Goal: Find specific page/section: Find specific page/section

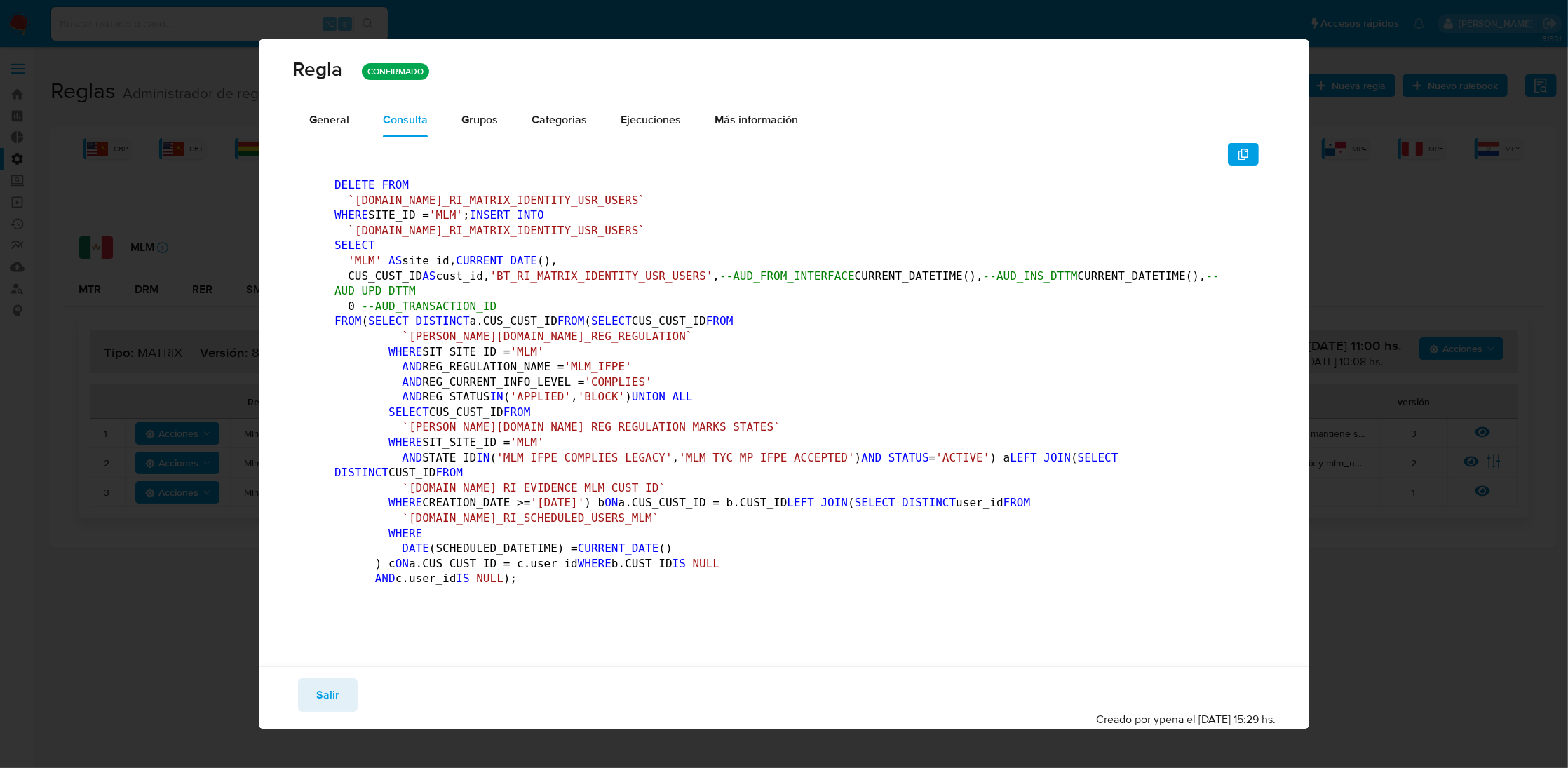
click at [355, 700] on div "Guardar Salir Simular Confirmar" at bounding box center [784, 695] width 983 height 34
click at [331, 696] on span "Salir" at bounding box center [328, 695] width 23 height 31
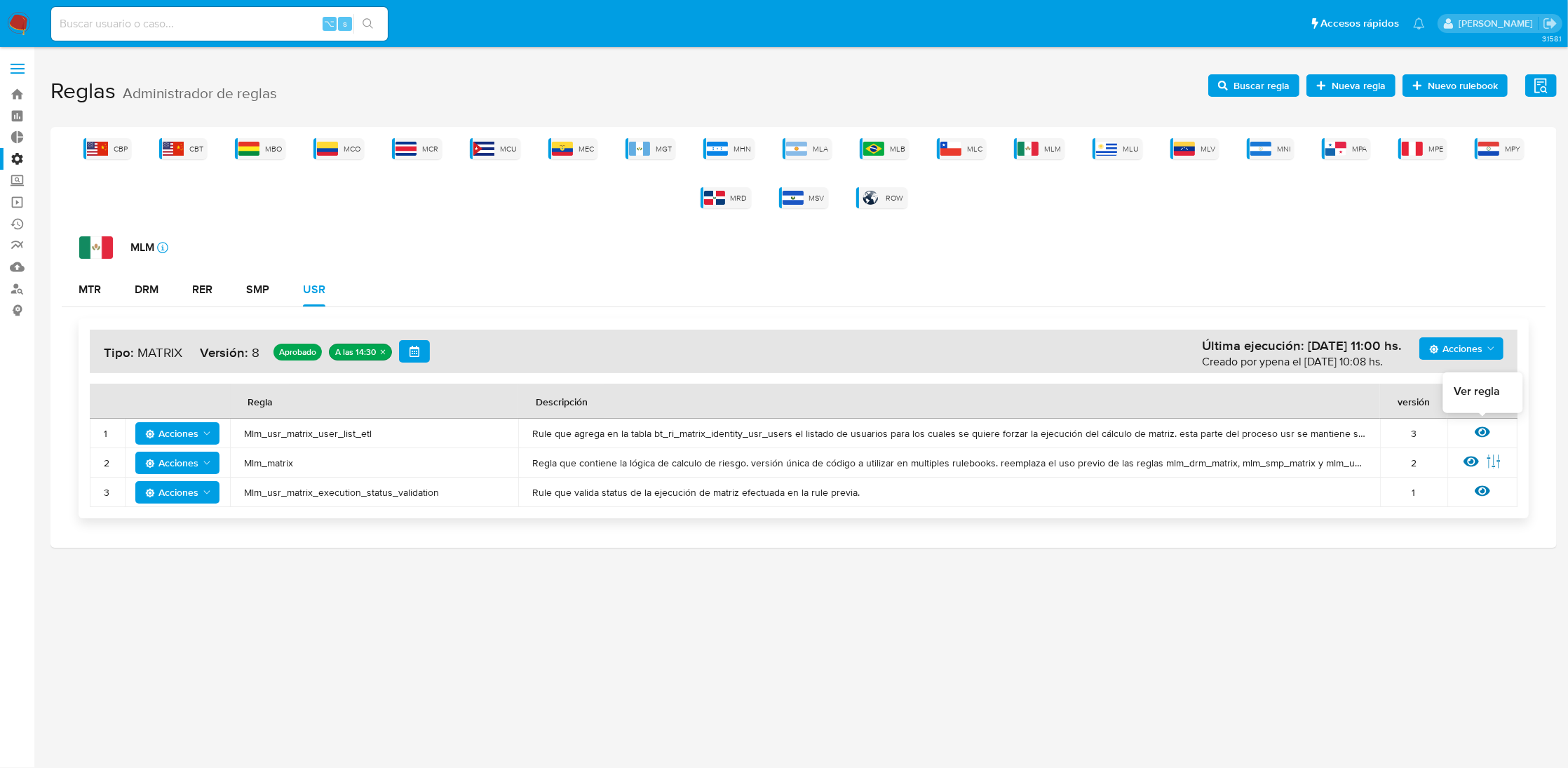
click at [1484, 429] on icon at bounding box center [1482, 431] width 15 height 15
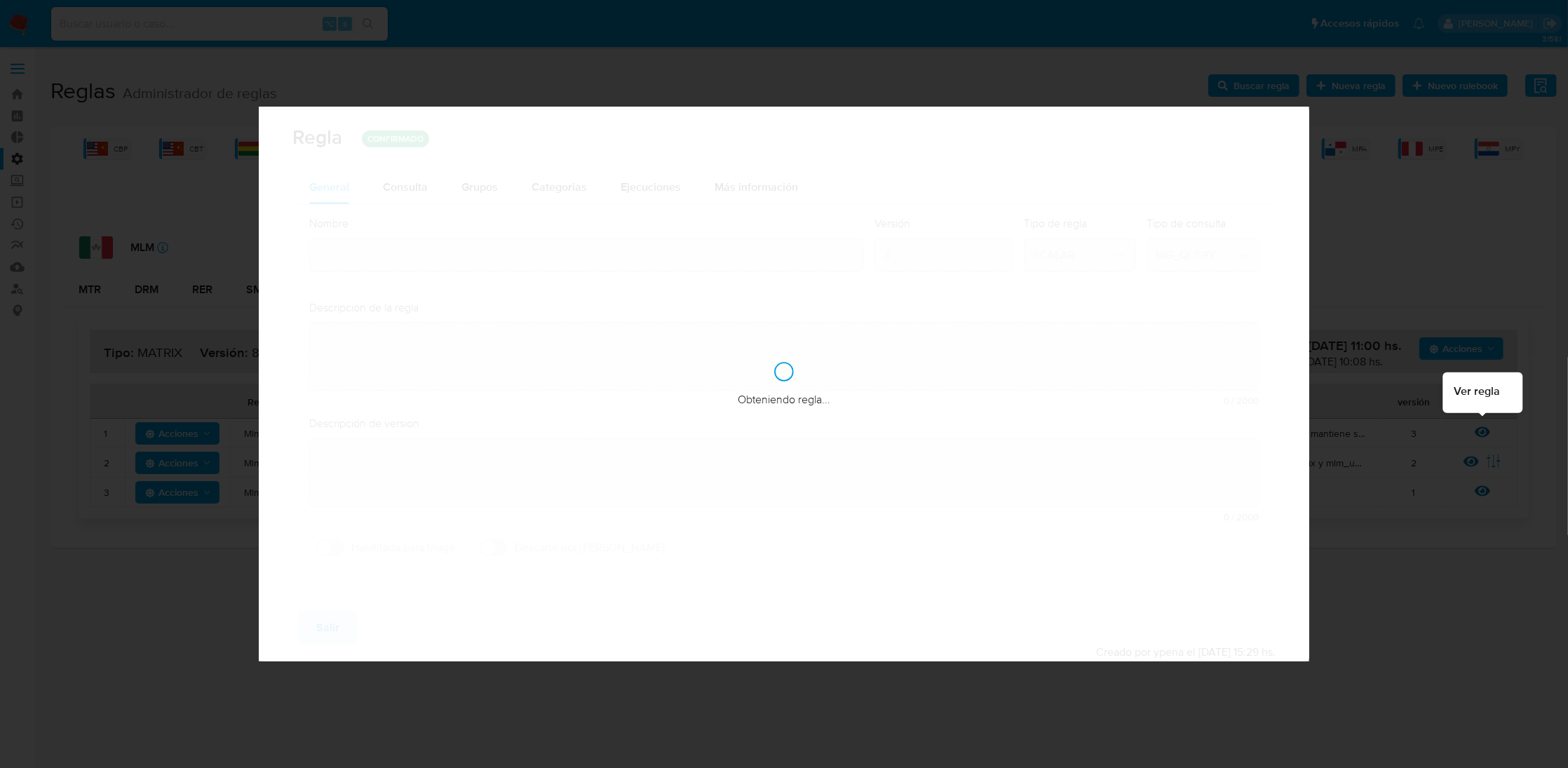
type input "Mlm_usr_matrix_user_list_etl"
type textarea "Rule que agrega en la tabla bt_ri_matrix_identity_usr_users el listado de usuar…"
type textarea "Ppld-6118 - ejecución forzada a usuarios regulados que desde el 01/09 (modifica…"
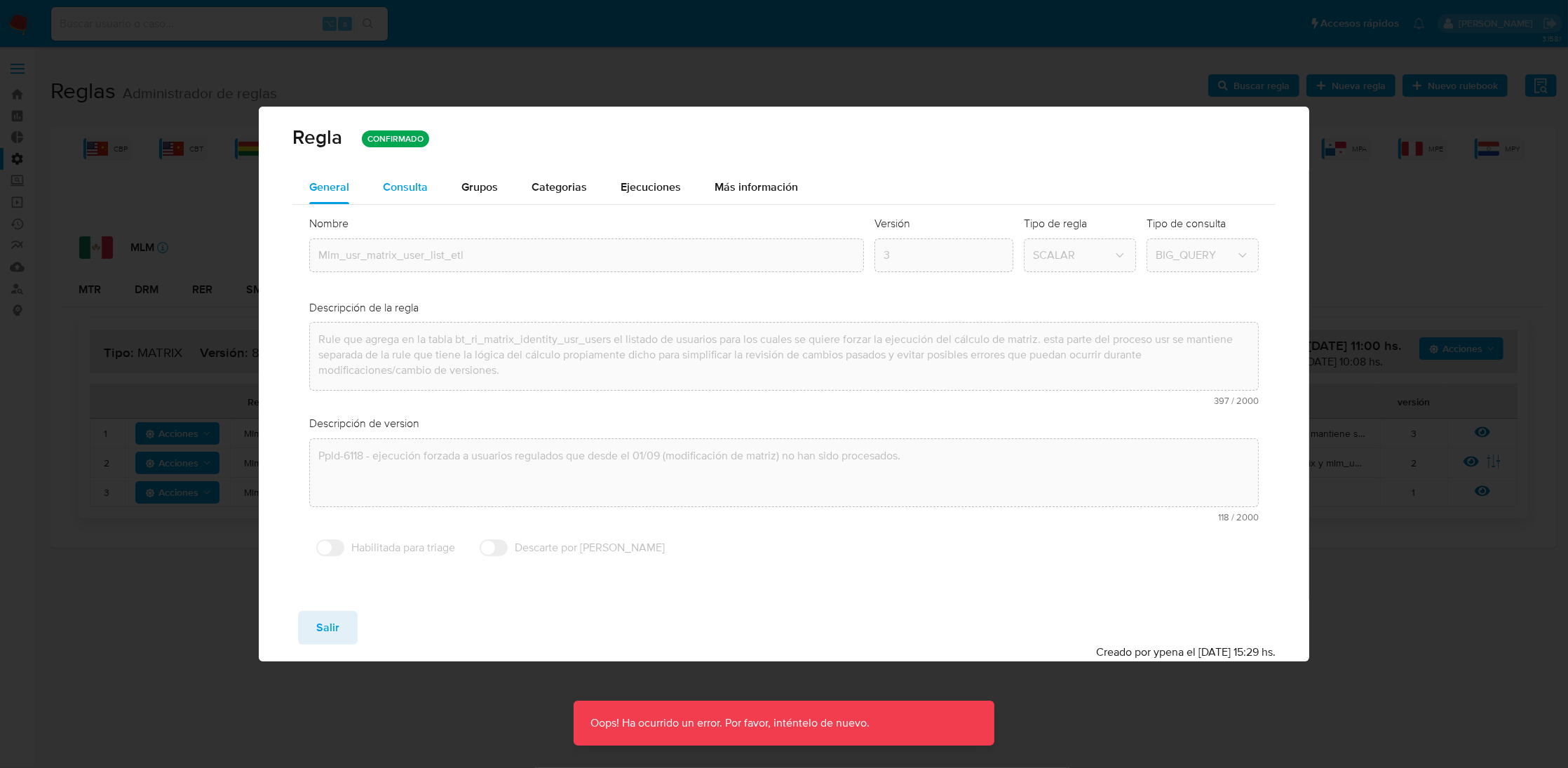
click at [404, 174] on div "Consulta" at bounding box center [405, 188] width 44 height 34
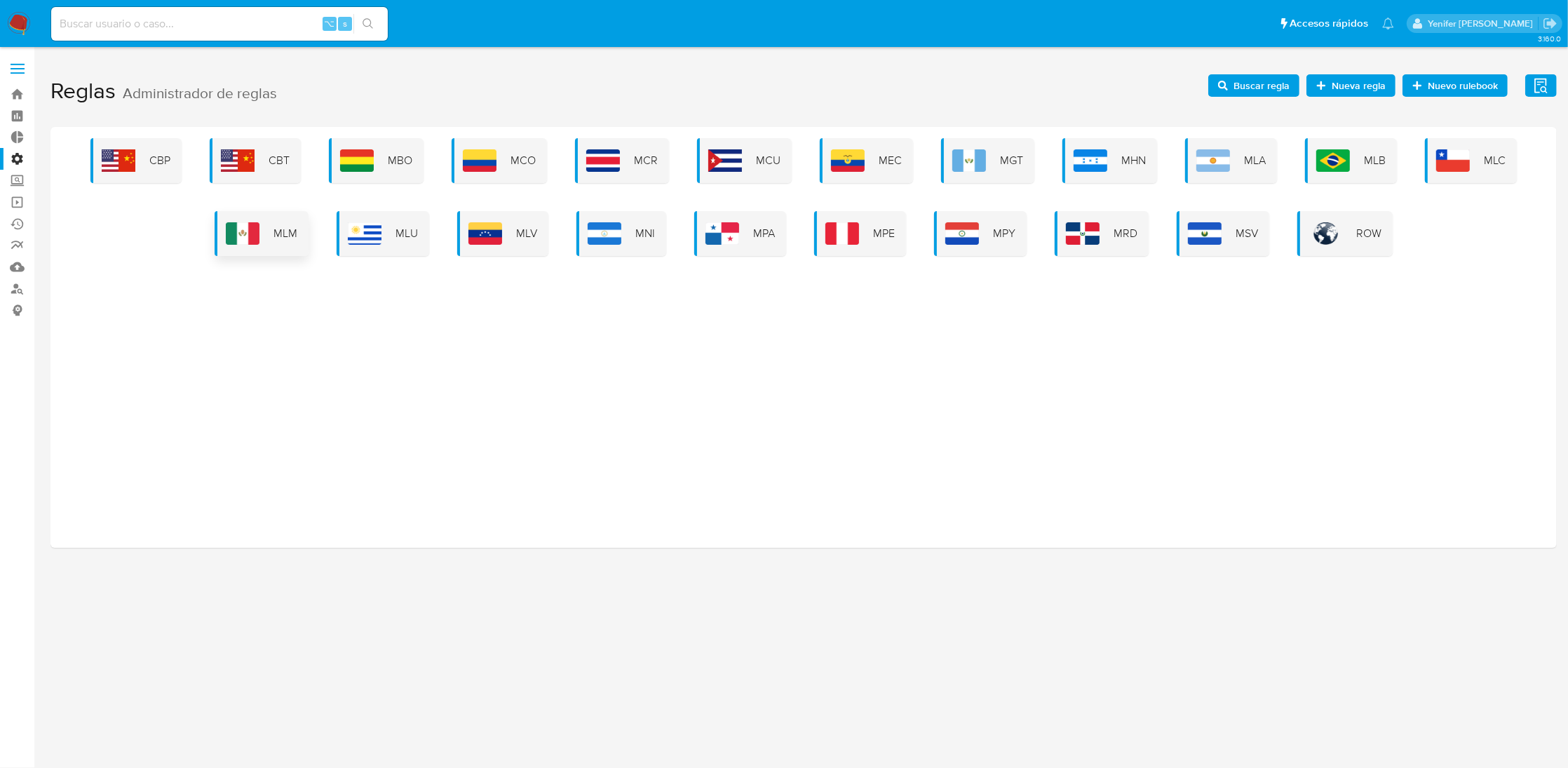
click at [291, 236] on span "MLM" at bounding box center [285, 233] width 24 height 15
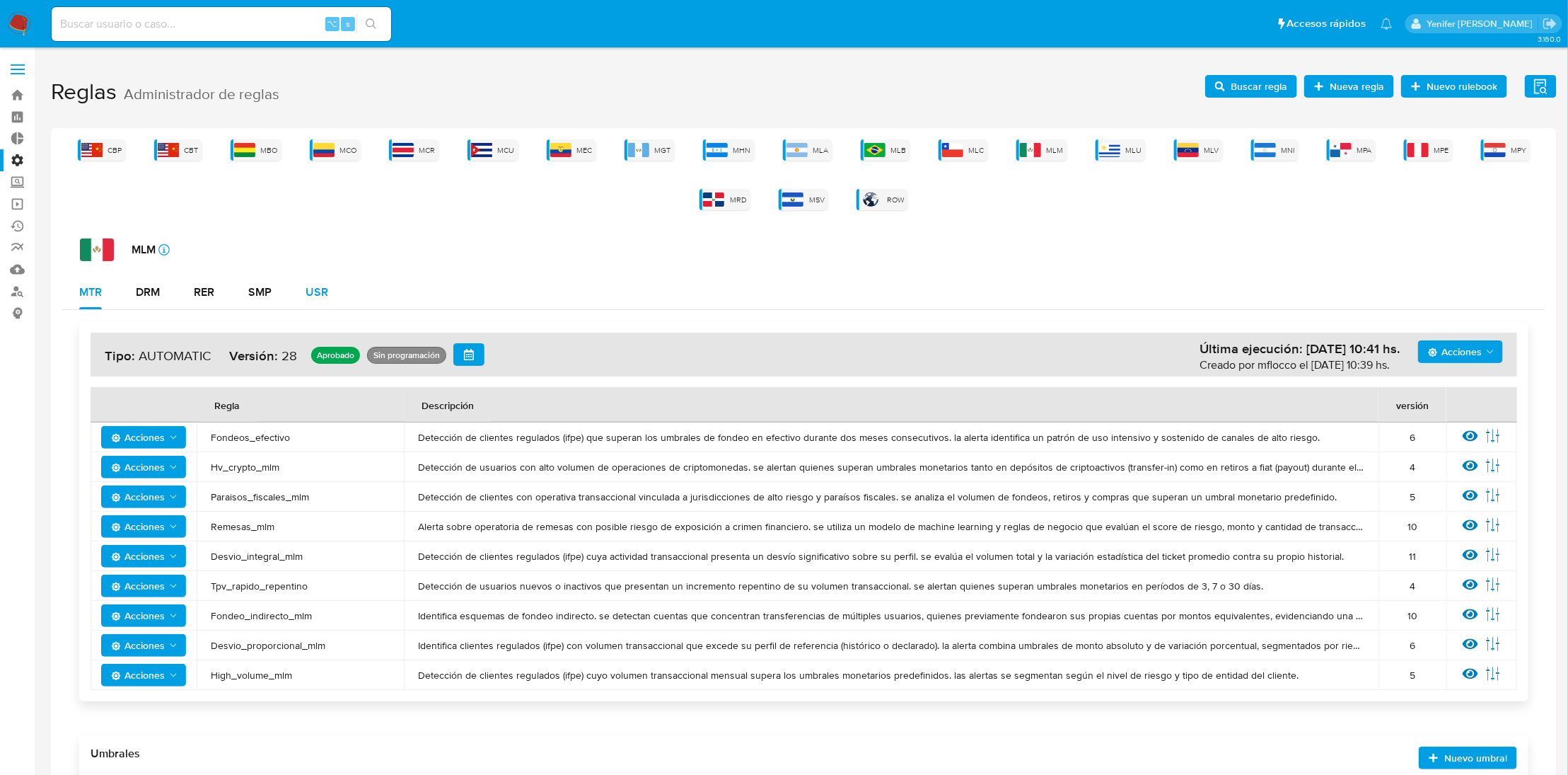
click at [339, 289] on button "USR" at bounding box center [316, 292] width 56 height 34
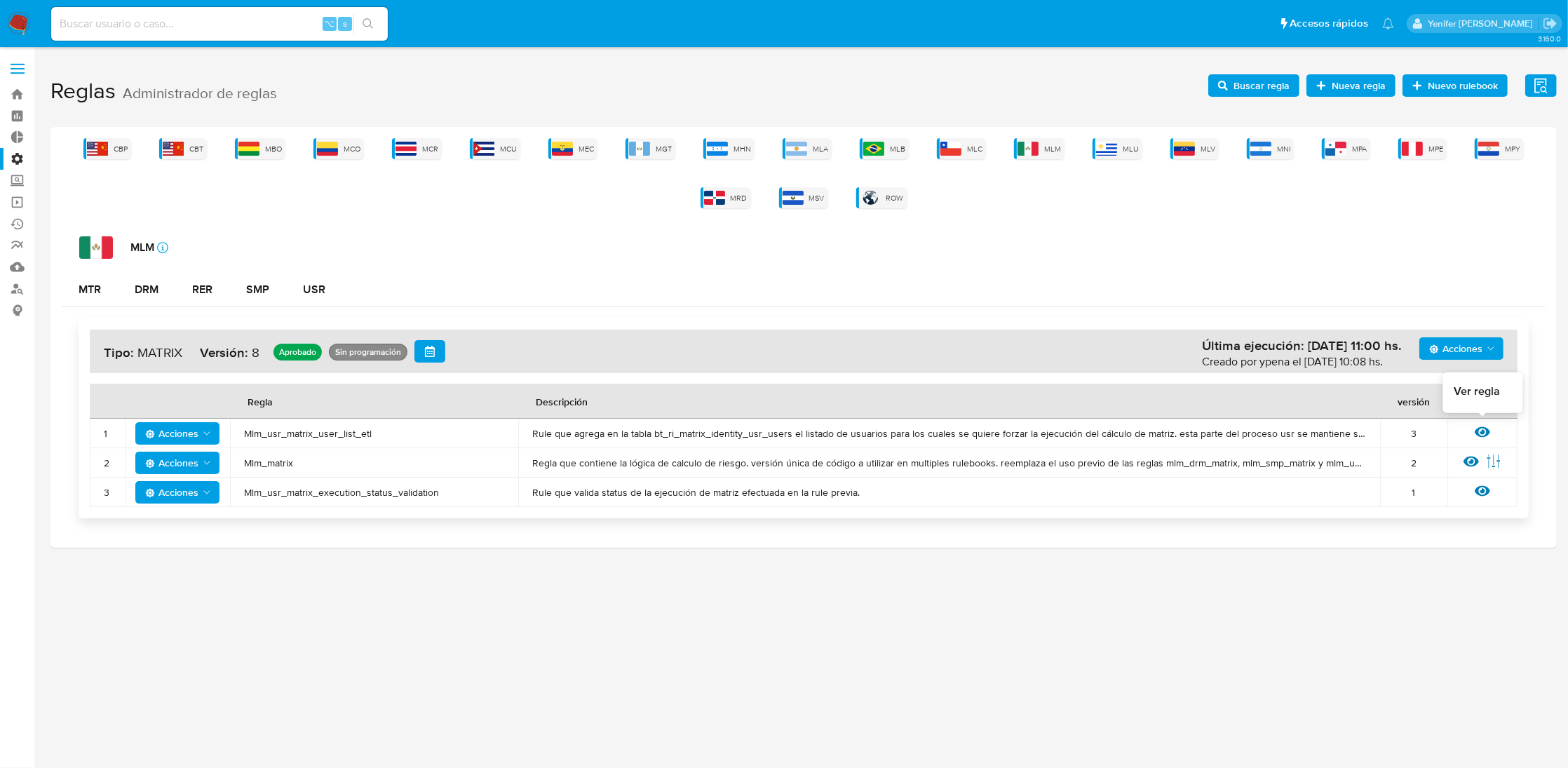
click at [1483, 429] on icon at bounding box center [1482, 432] width 15 height 11
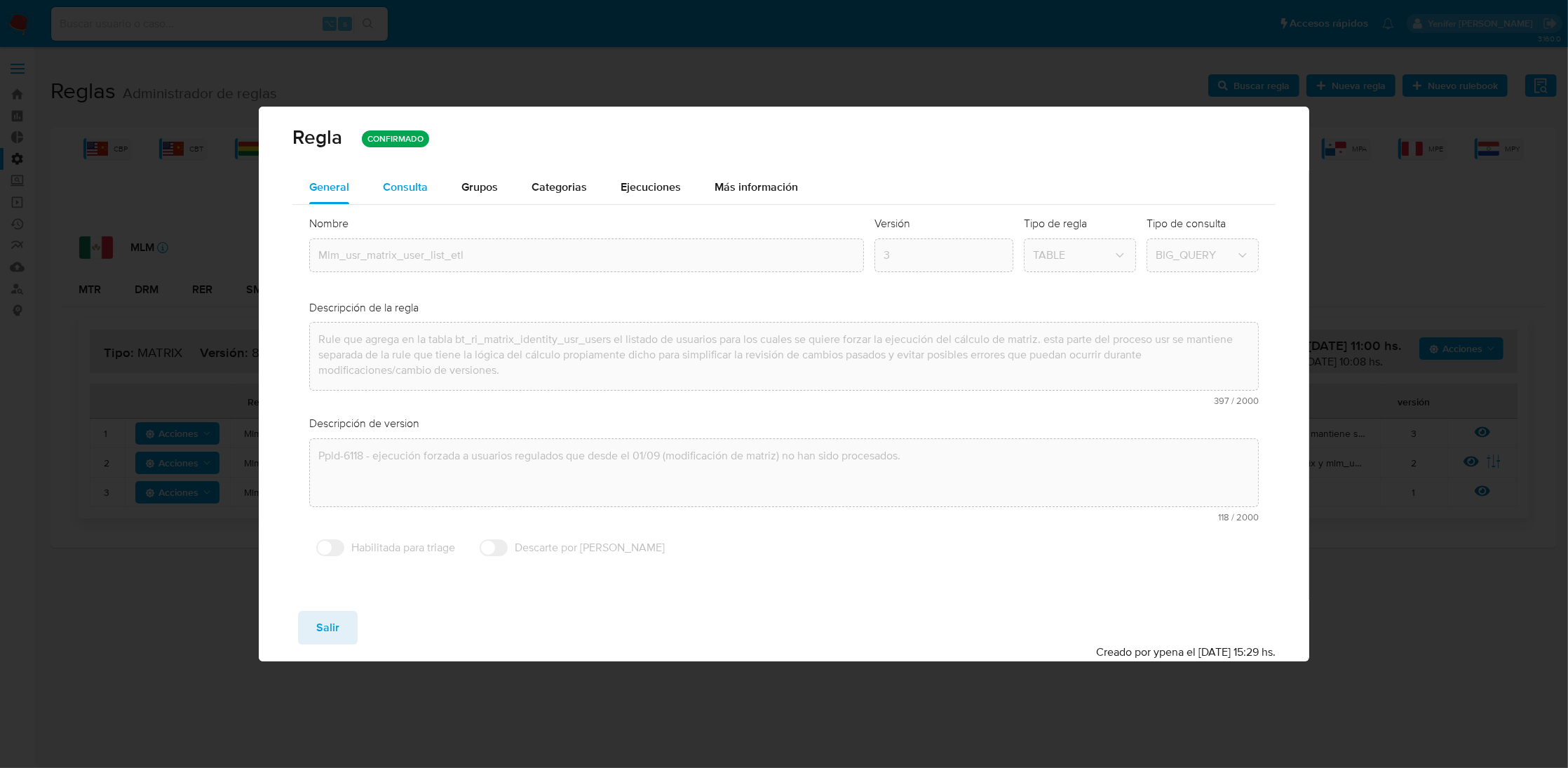
click at [419, 180] on span "Consulta" at bounding box center [405, 187] width 44 height 16
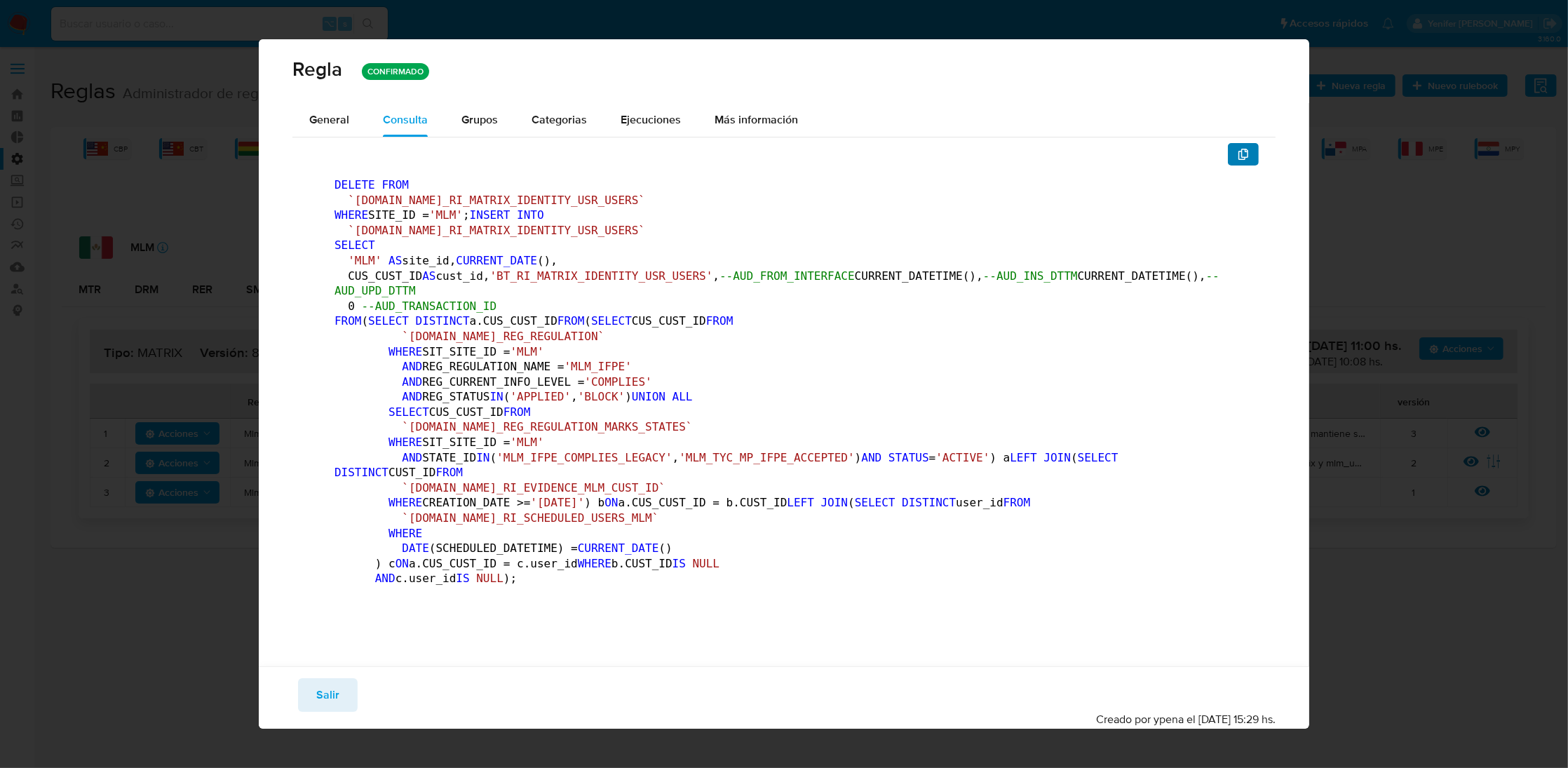
click at [1228, 156] on button "button" at bounding box center [1244, 154] width 31 height 22
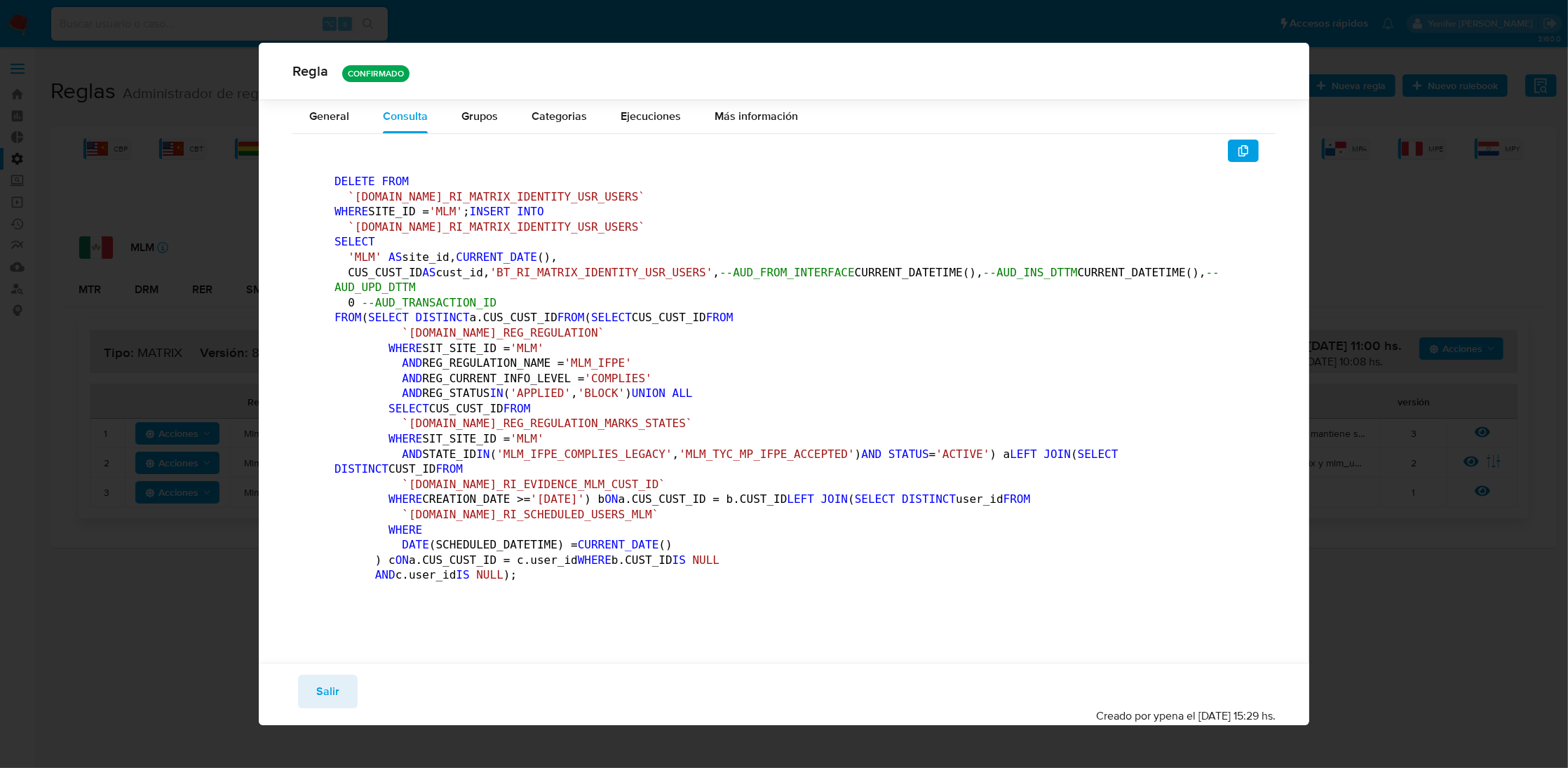
scroll to position [393, 0]
